Goal: Task Accomplishment & Management: Manage account settings

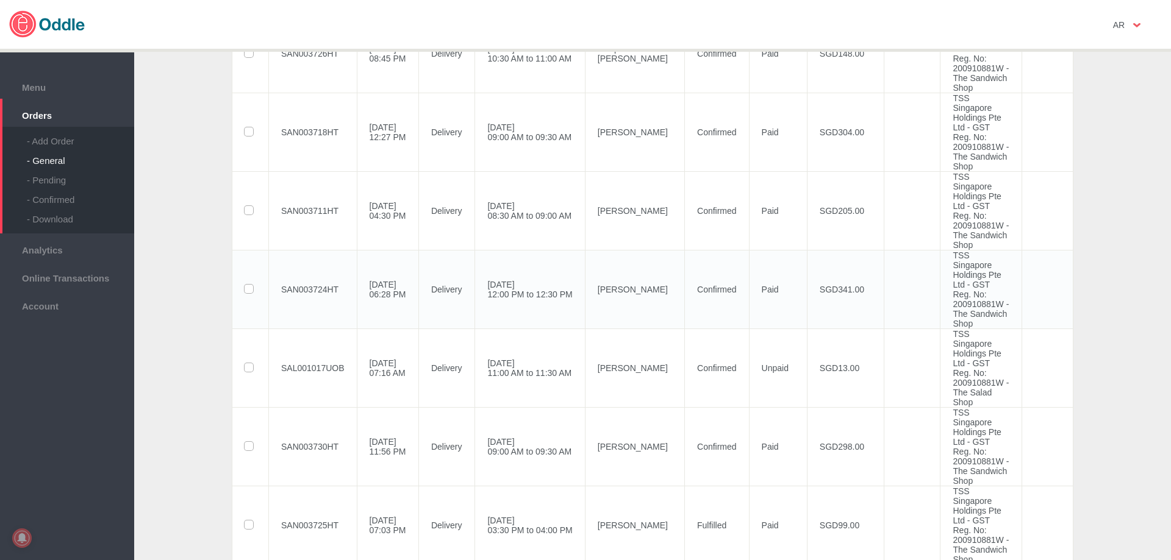
scroll to position [854, 0]
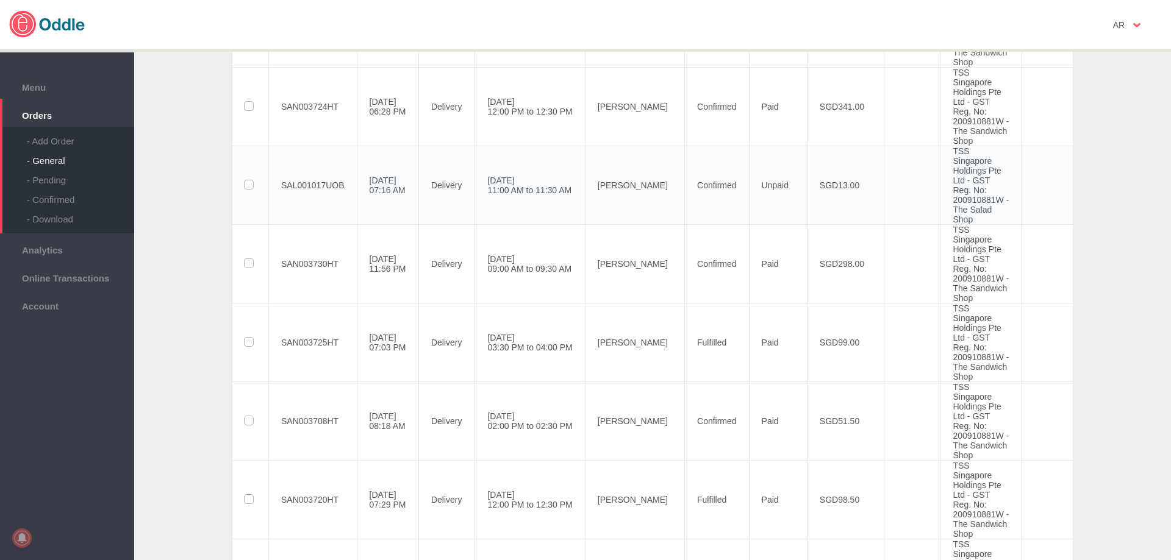
click at [321, 224] on td "SAL001017UOB" at bounding box center [313, 185] width 88 height 79
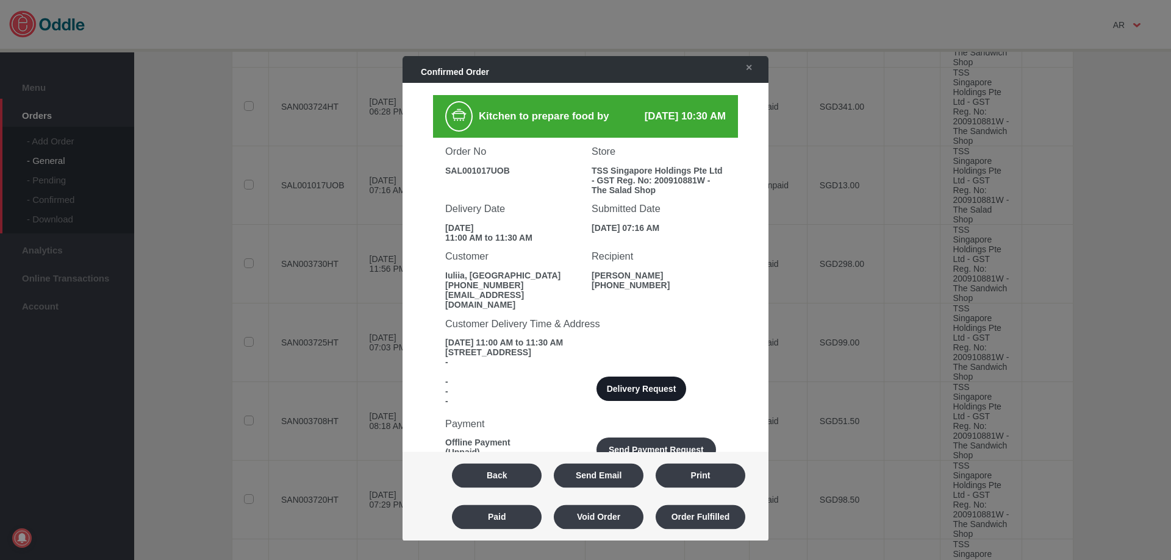
scroll to position [183, 0]
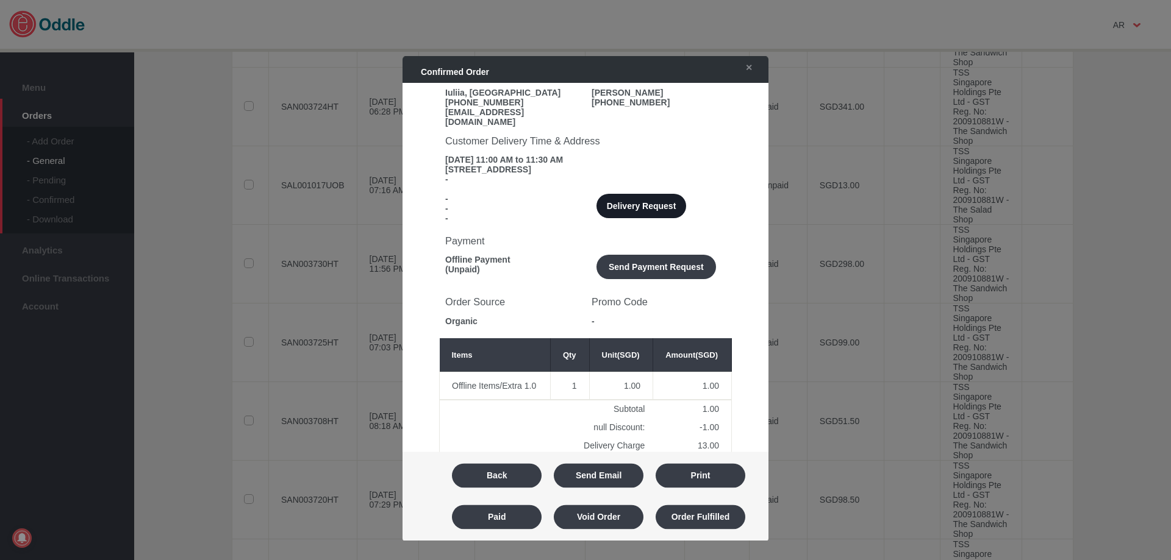
click at [627, 204] on button "Delivery Request" at bounding box center [641, 206] width 90 height 24
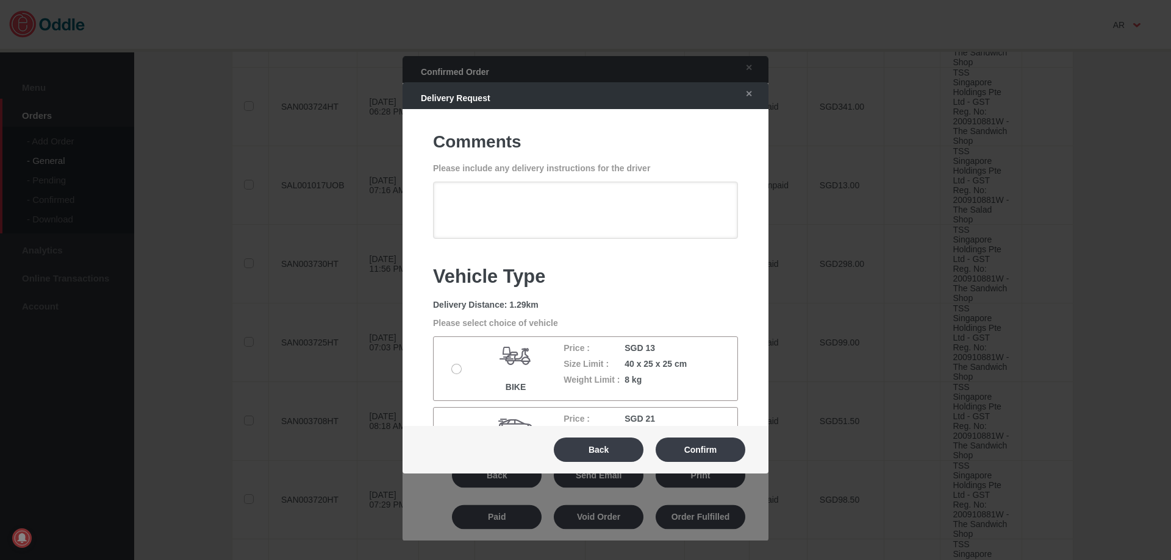
click at [453, 363] on div at bounding box center [460, 368] width 28 height 11
click at [457, 368] on label at bounding box center [458, 370] width 12 height 10
click at [0, 0] on input "radio" at bounding box center [0, 0] width 0 height 0
drag, startPoint x: 696, startPoint y: 448, endPoint x: 707, endPoint y: 448, distance: 11.6
click at [694, 448] on button "Confirm" at bounding box center [700, 450] width 90 height 24
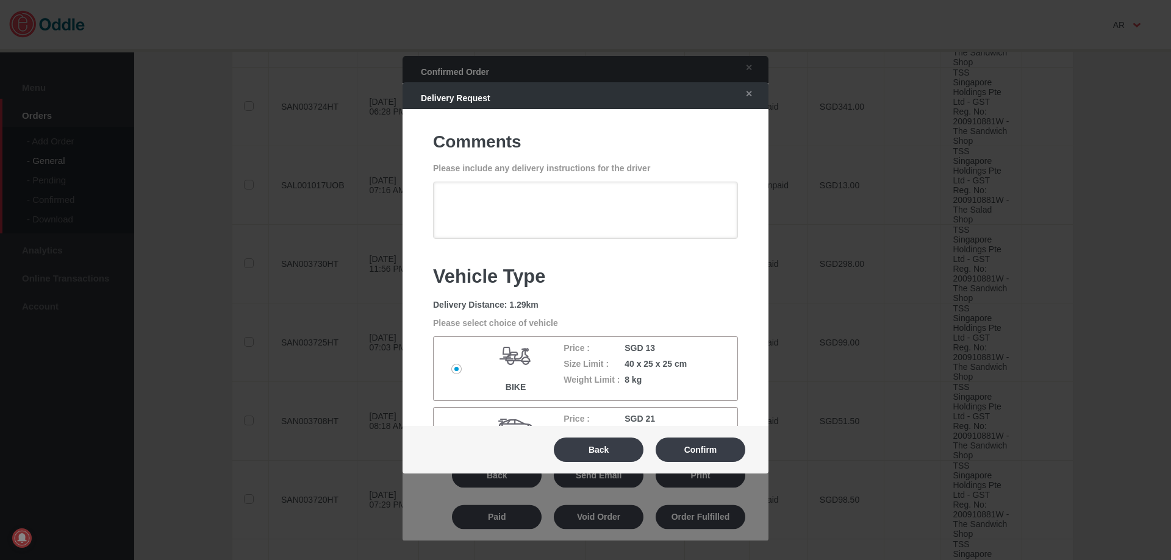
click at [0, 0] on button "Report Delivery Incident" at bounding box center [0, 0] width 0 height 0
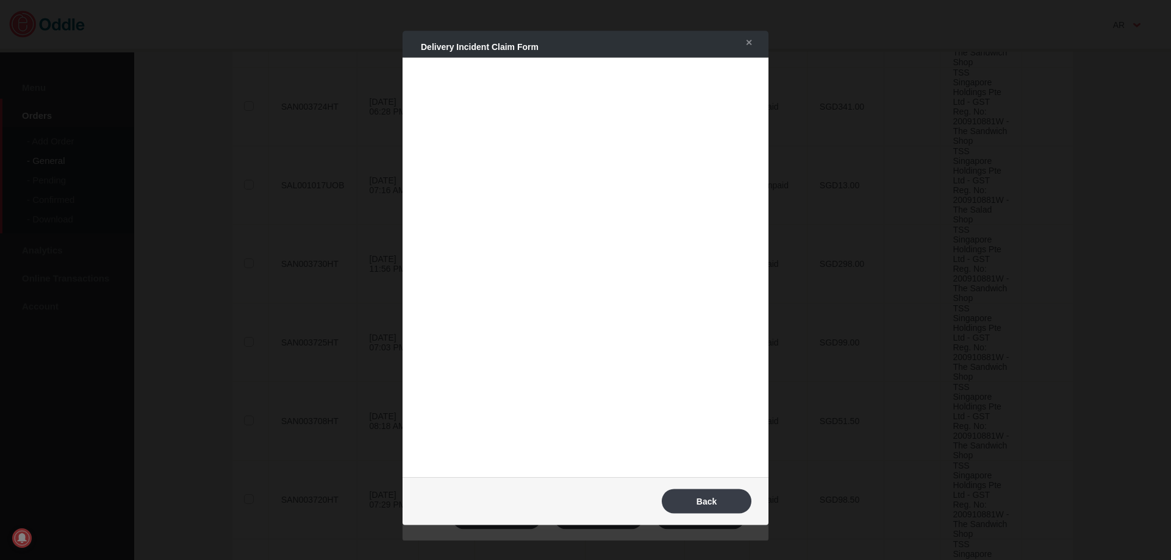
type textarea "Can do a quick parking at [GEOGRAPHIC_DATA]. We are just beside this street, fa…"
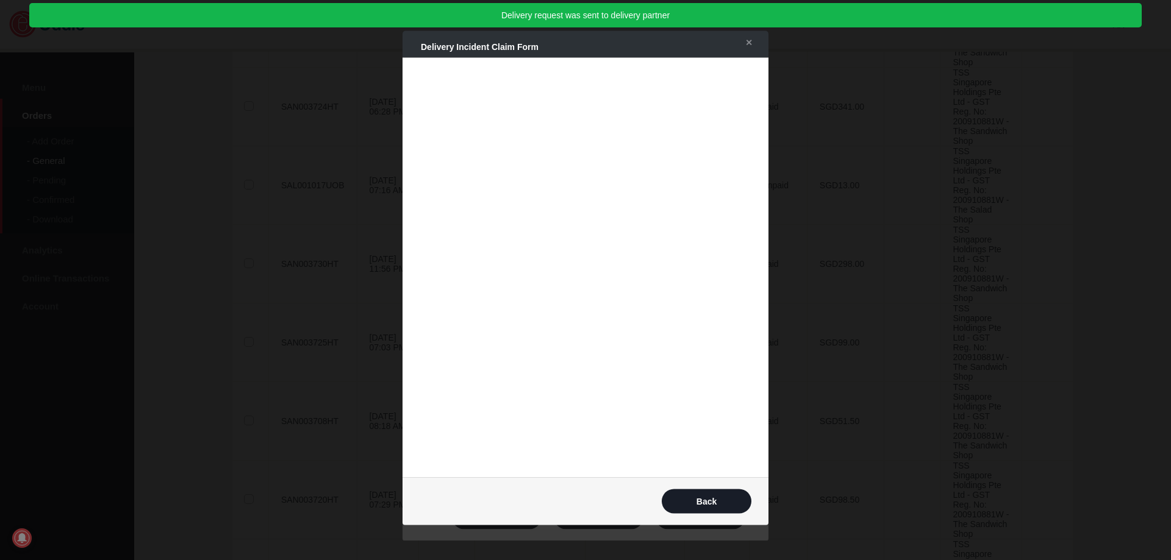
click at [692, 498] on button "Back" at bounding box center [707, 501] width 90 height 24
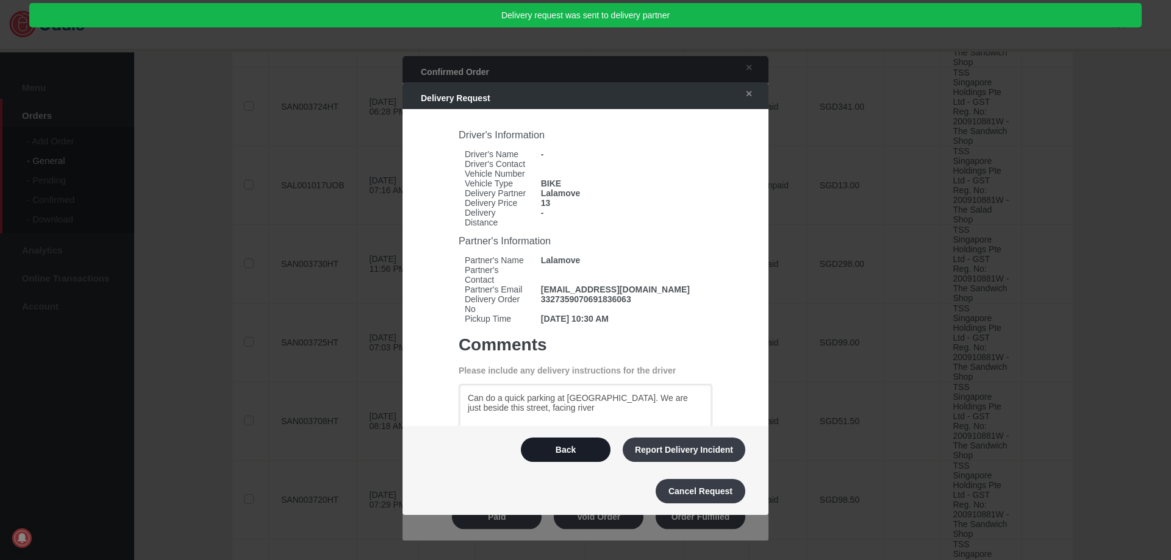
click at [571, 452] on button "Back" at bounding box center [566, 450] width 90 height 24
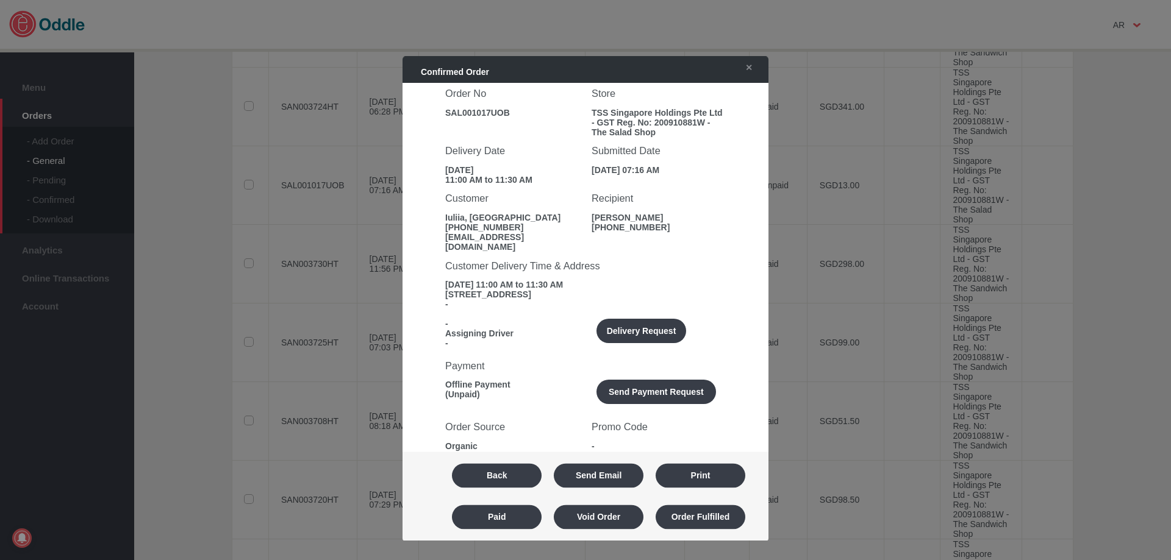
scroll to position [122, 0]
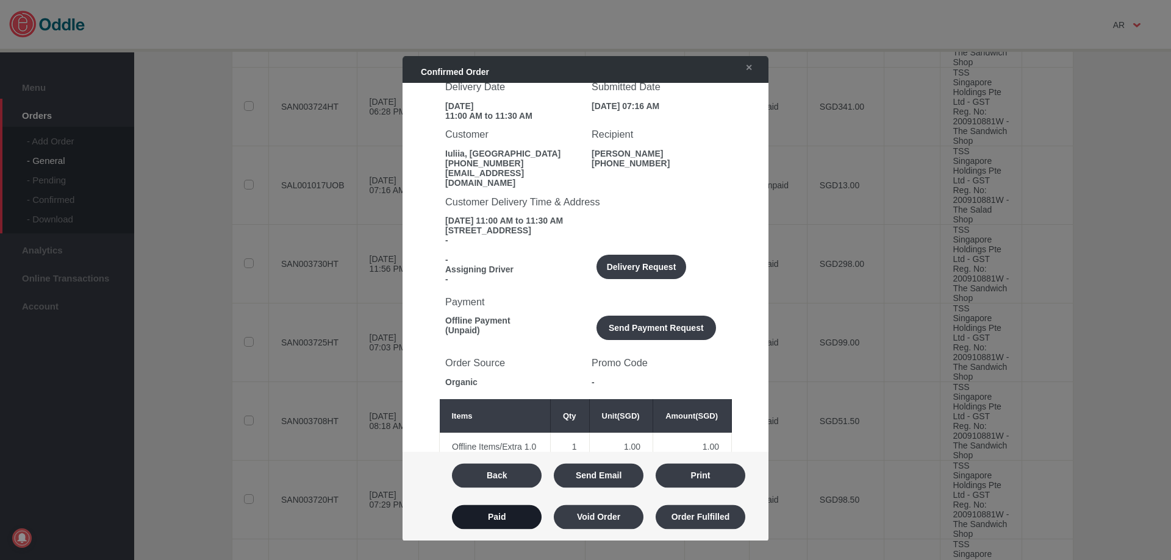
click at [499, 524] on button "Paid" at bounding box center [497, 517] width 90 height 24
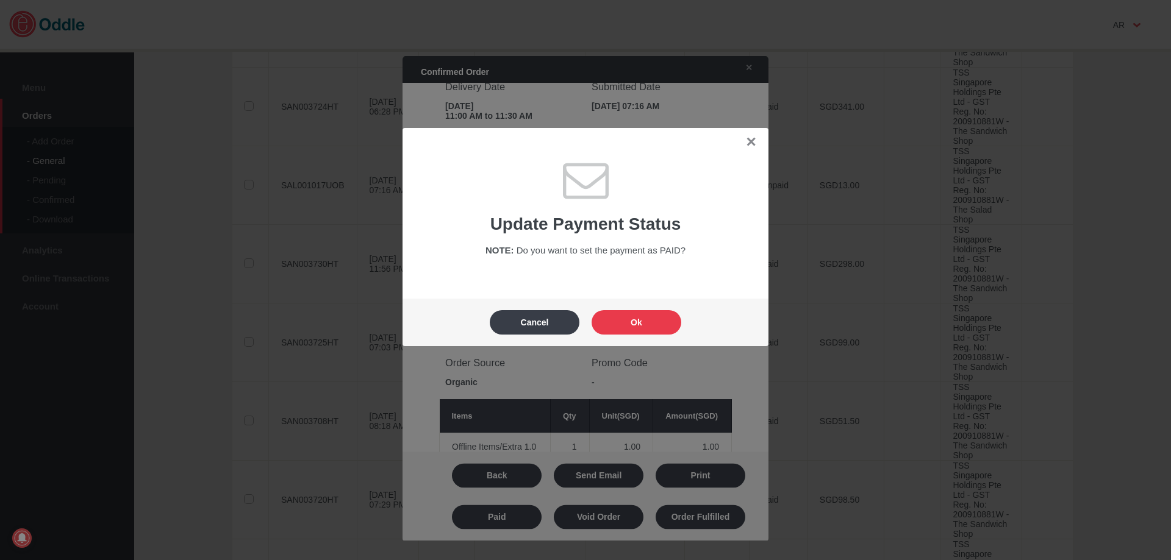
click at [655, 326] on button "Ok" at bounding box center [636, 322] width 90 height 24
